Goal: Find specific page/section

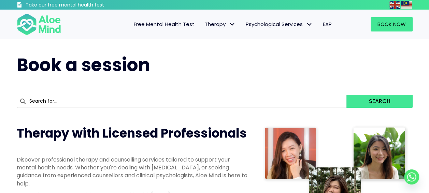
click at [129, 101] on input "text" at bounding box center [182, 101] width 330 height 13
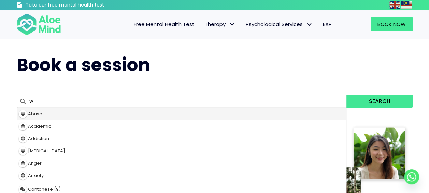
type input "we"
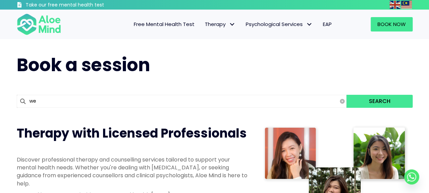
type input "wei Shan"
type input "wei"
type input "[PERSON_NAME]"
click at [402, 100] on button "Search" at bounding box center [380, 101] width 66 height 13
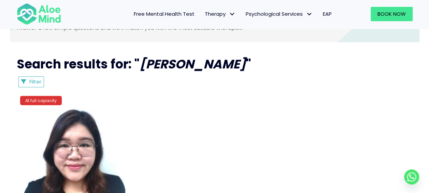
scroll to position [342, 0]
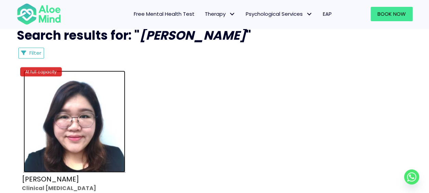
click at [81, 149] on img at bounding box center [75, 121] width 102 height 102
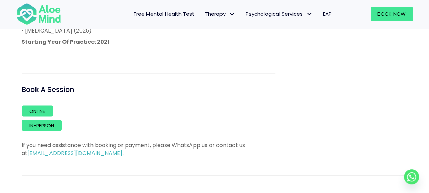
scroll to position [649, 0]
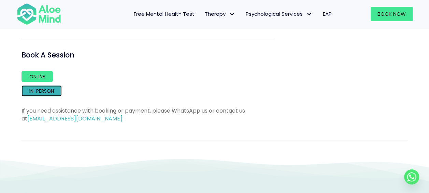
click at [49, 90] on link "In-person" at bounding box center [42, 90] width 40 height 11
click at [32, 80] on link "Online" at bounding box center [37, 76] width 31 height 11
